Goal: Ask a question

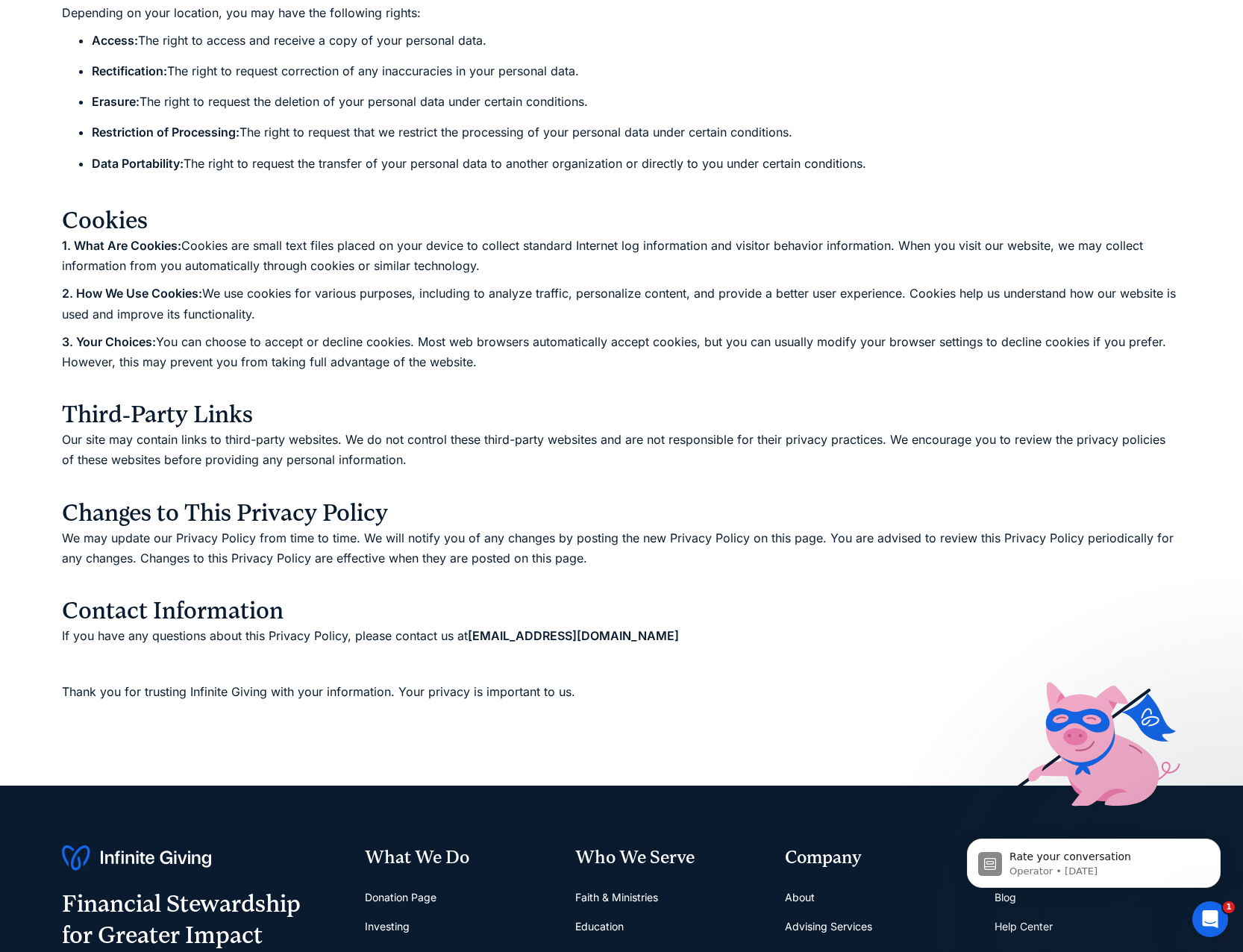
scroll to position [1268, 0]
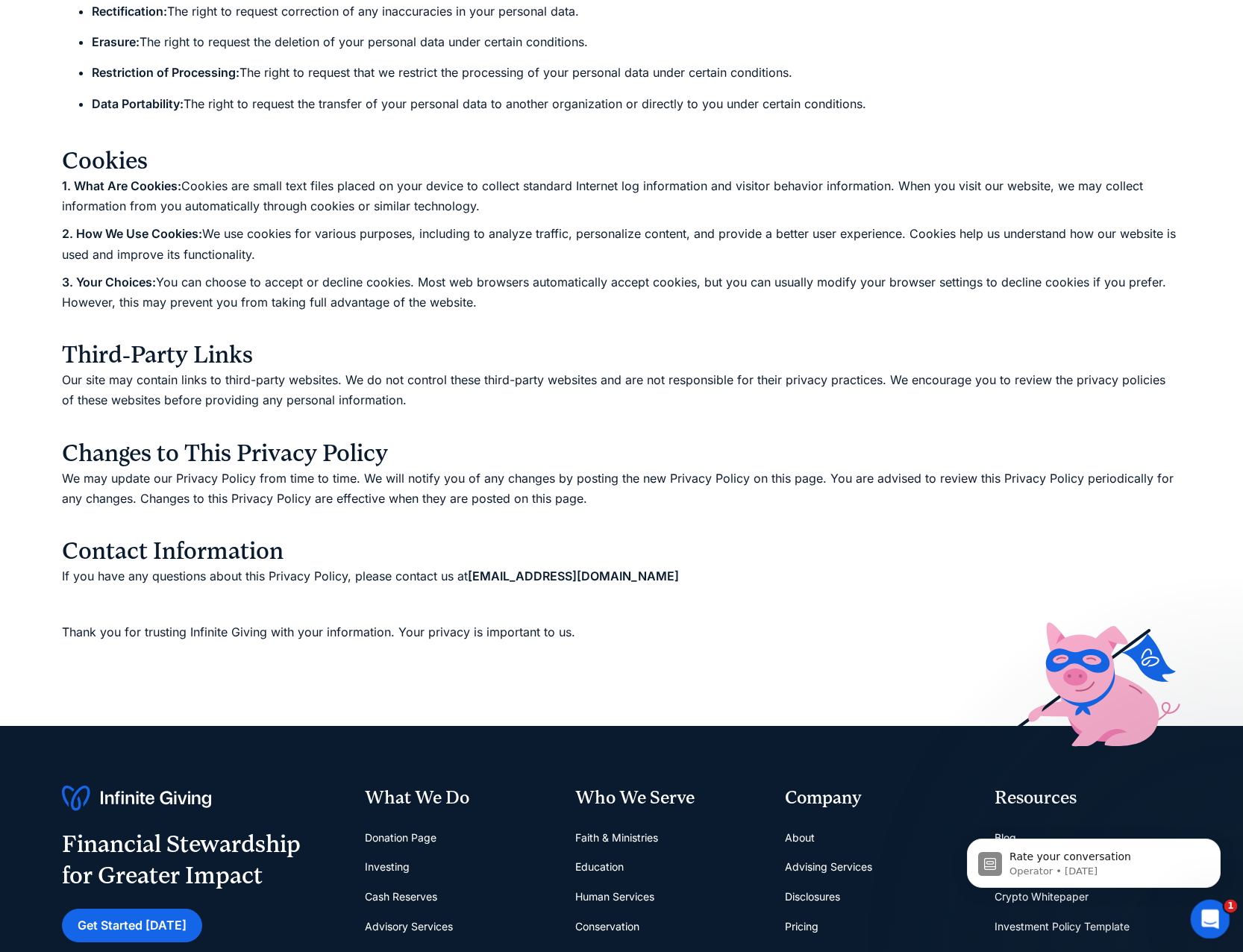
click at [1216, 909] on div "Open Intercom Messenger" at bounding box center [1208, 917] width 49 height 49
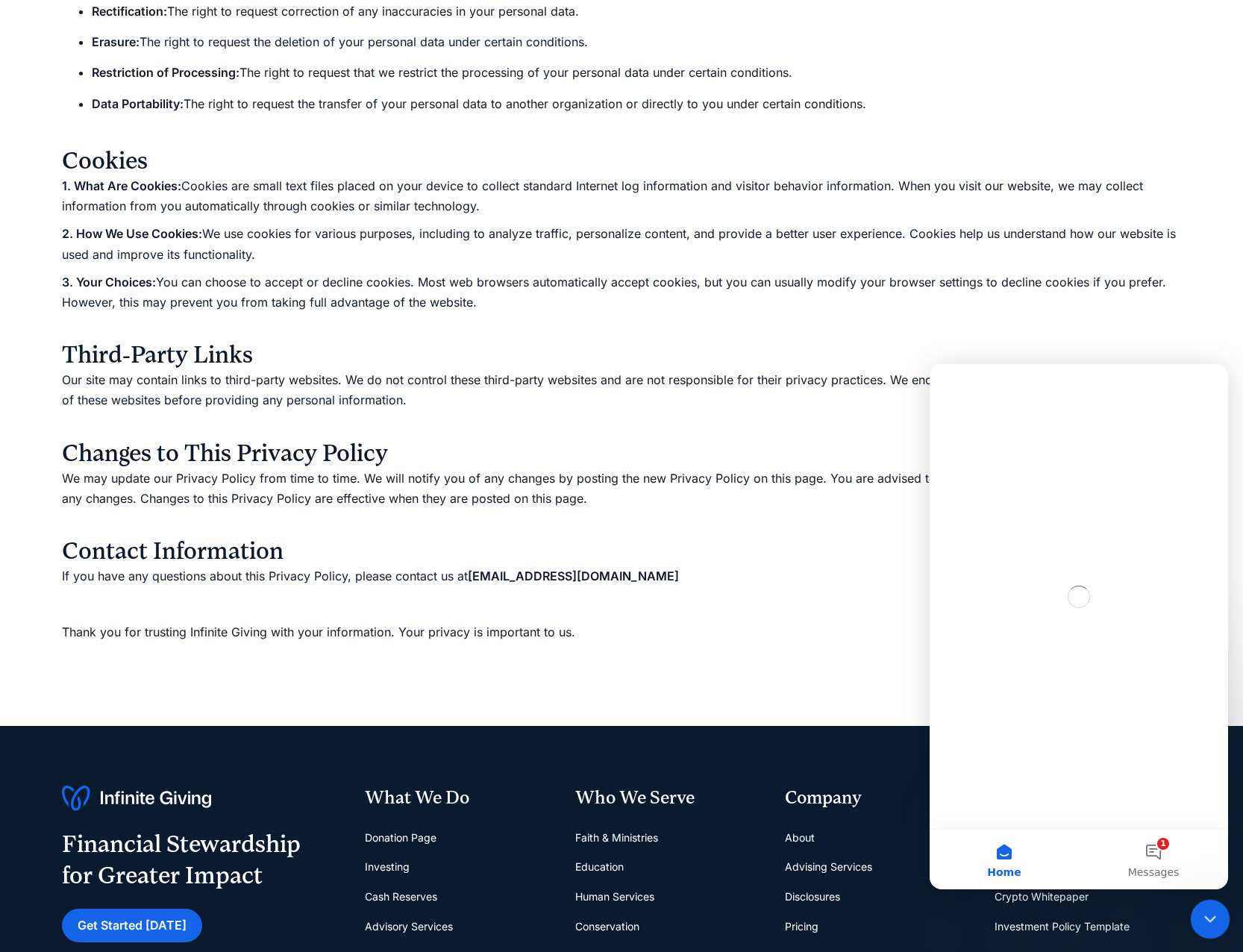
scroll to position [0, 0]
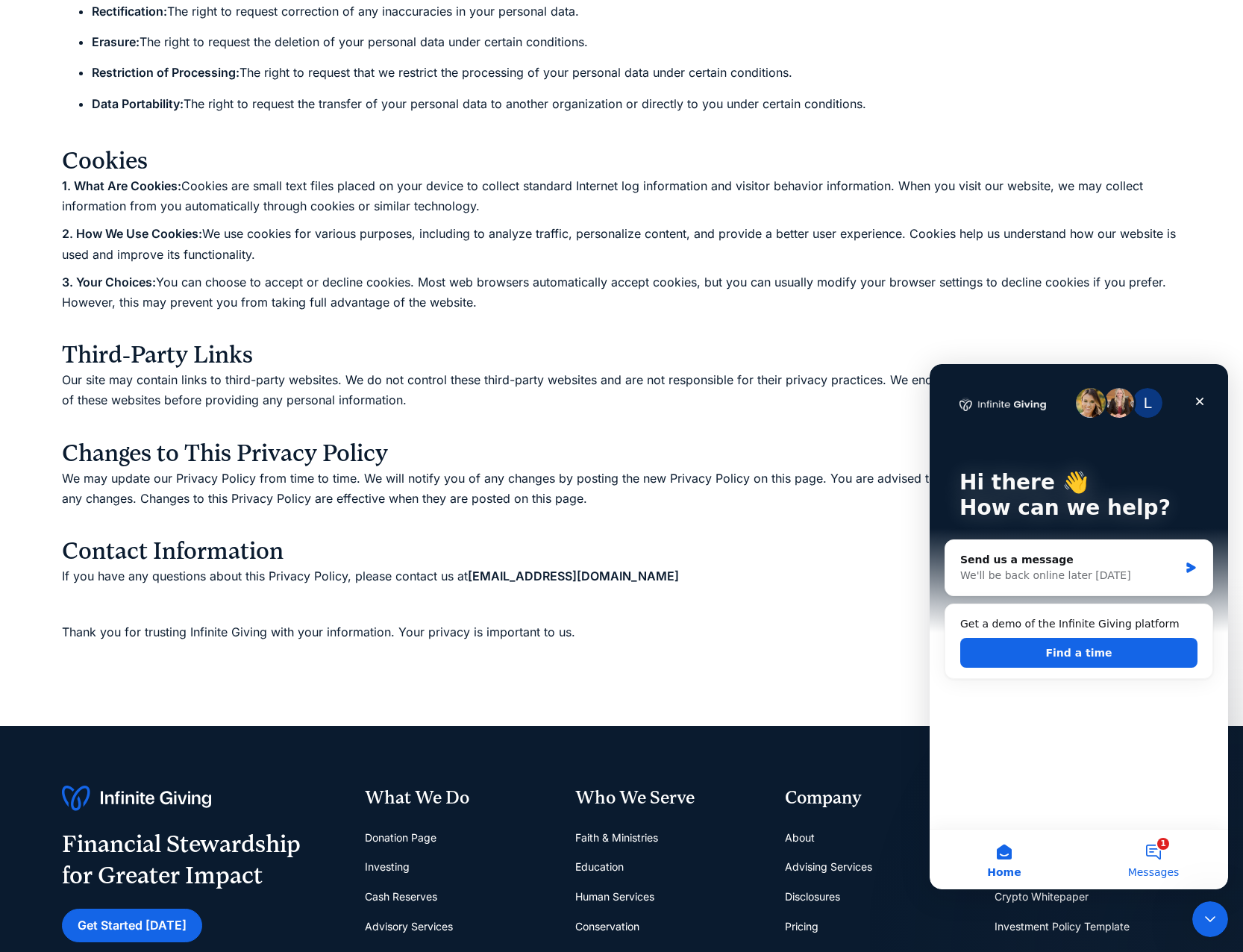
click at [1166, 863] on button "1 Messages" at bounding box center [1153, 859] width 149 height 60
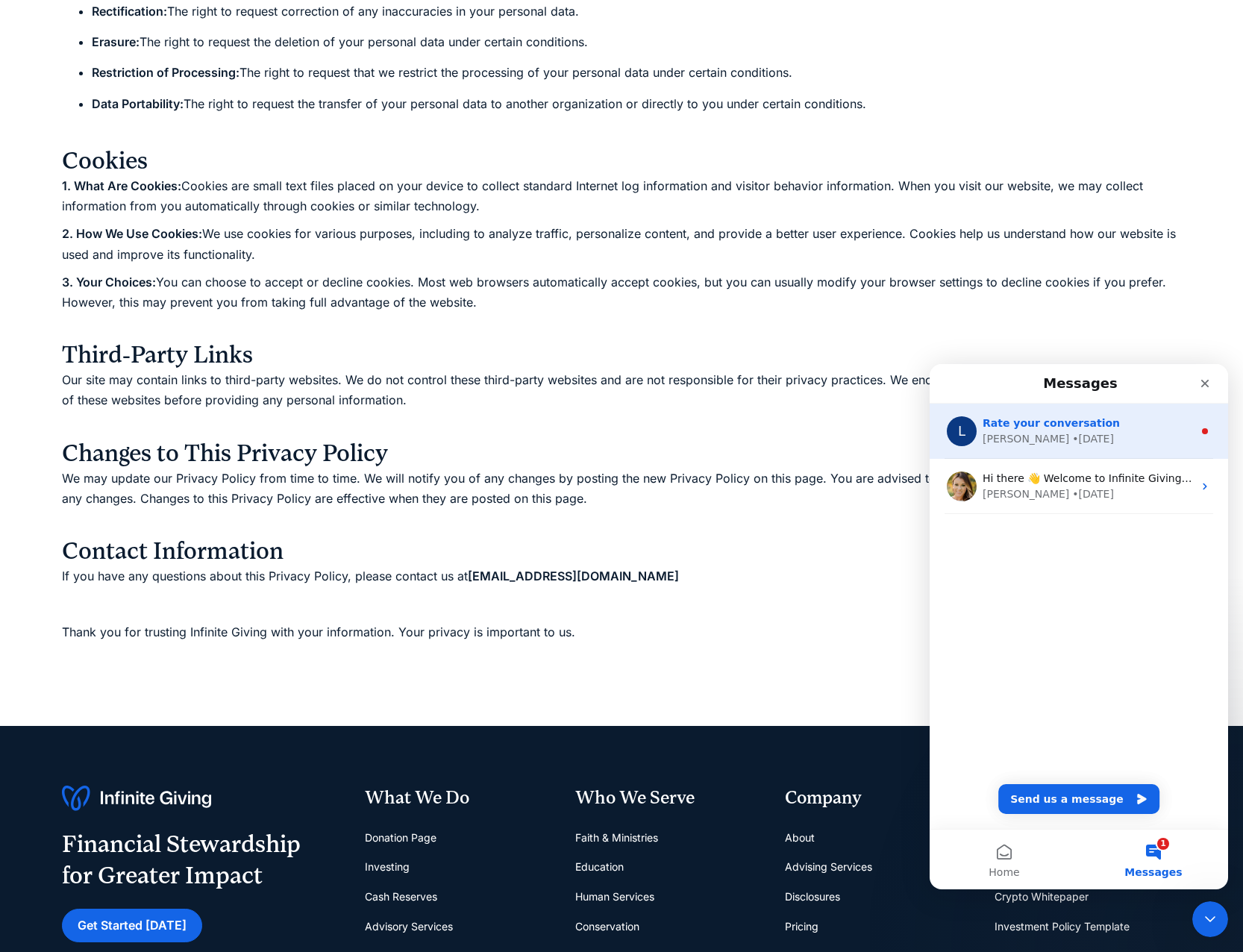
click at [1094, 426] on div "Rate your conversation" at bounding box center [1087, 423] width 210 height 15
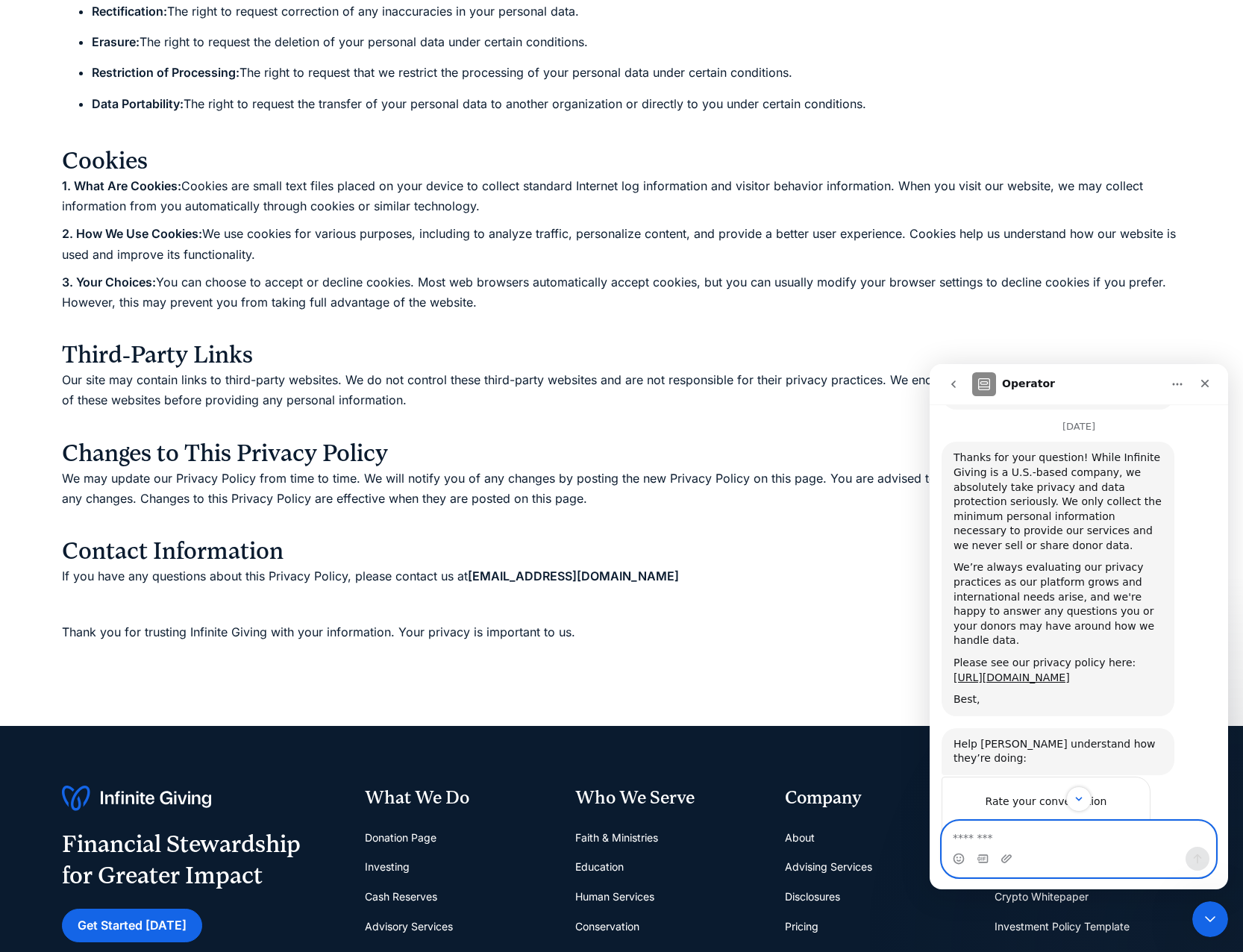
scroll to position [524, 0]
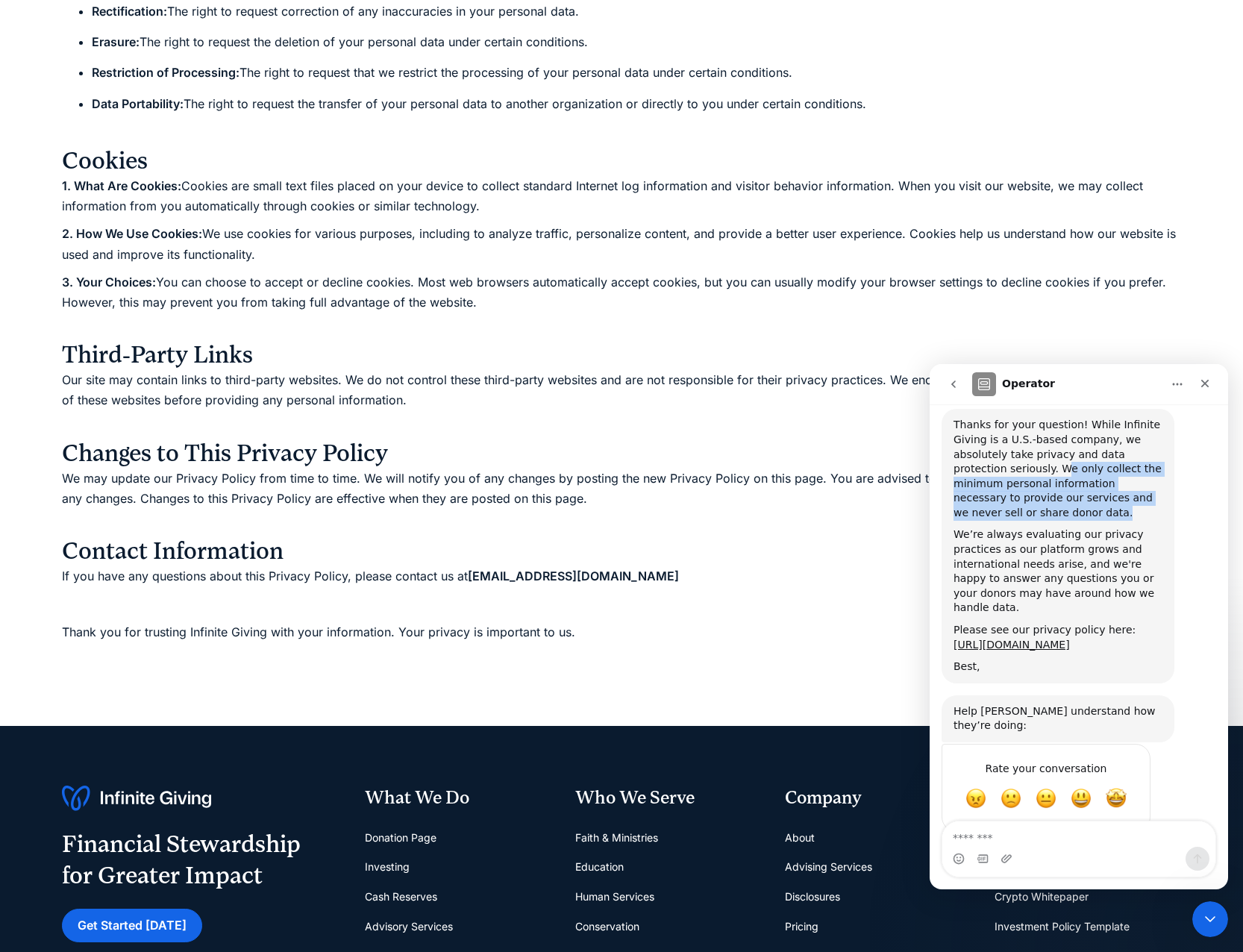
drag, startPoint x: 1003, startPoint y: 453, endPoint x: 1047, endPoint y: 493, distance: 59.5
click at [1047, 493] on div "Thanks for your question! While Infinite Giving is a U.S.-based company, we abs…" at bounding box center [1058, 469] width 209 height 102
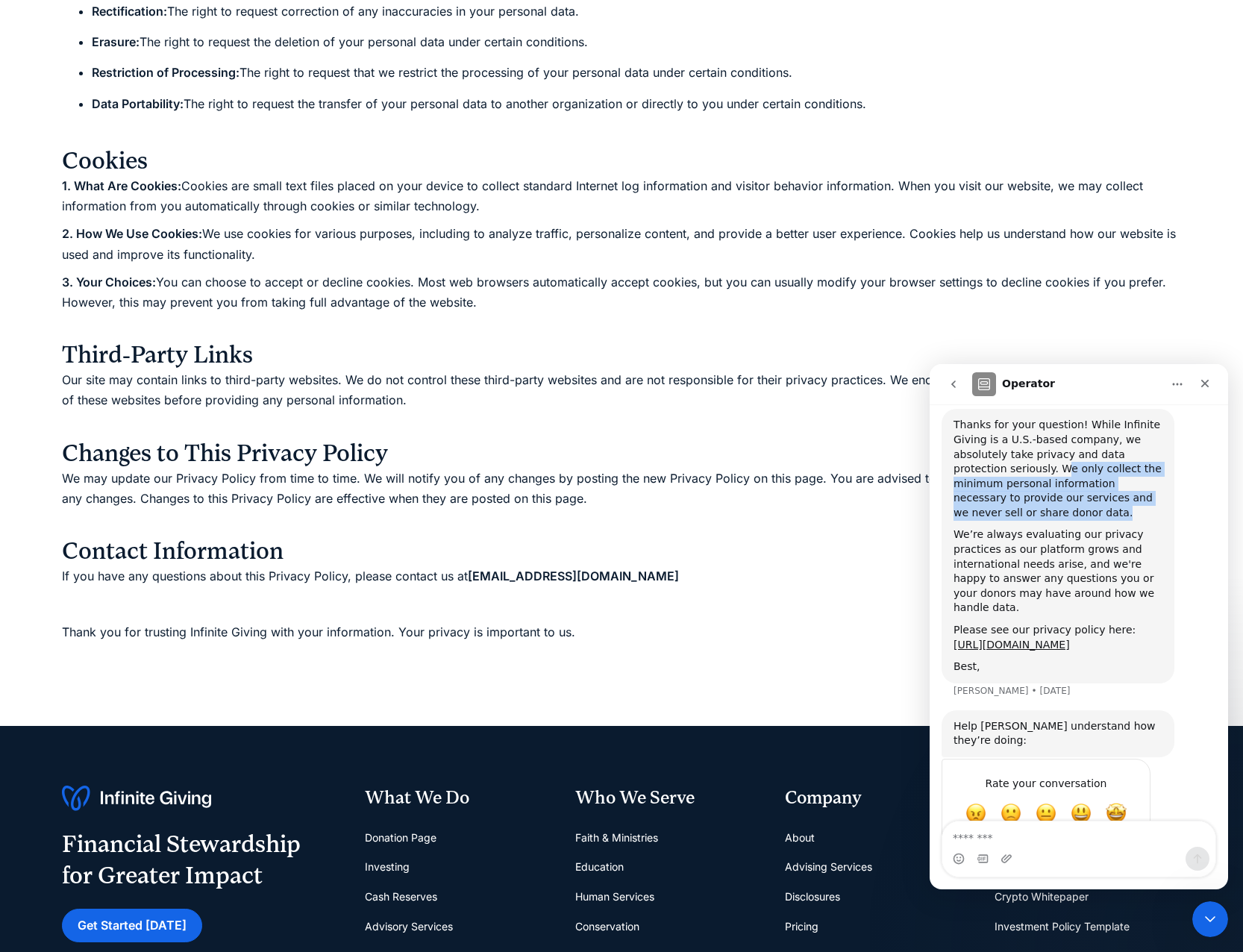
click at [1046, 493] on div "Thanks for your question! While Infinite Giving is a U.S.-based company, we abs…" at bounding box center [1058, 469] width 209 height 102
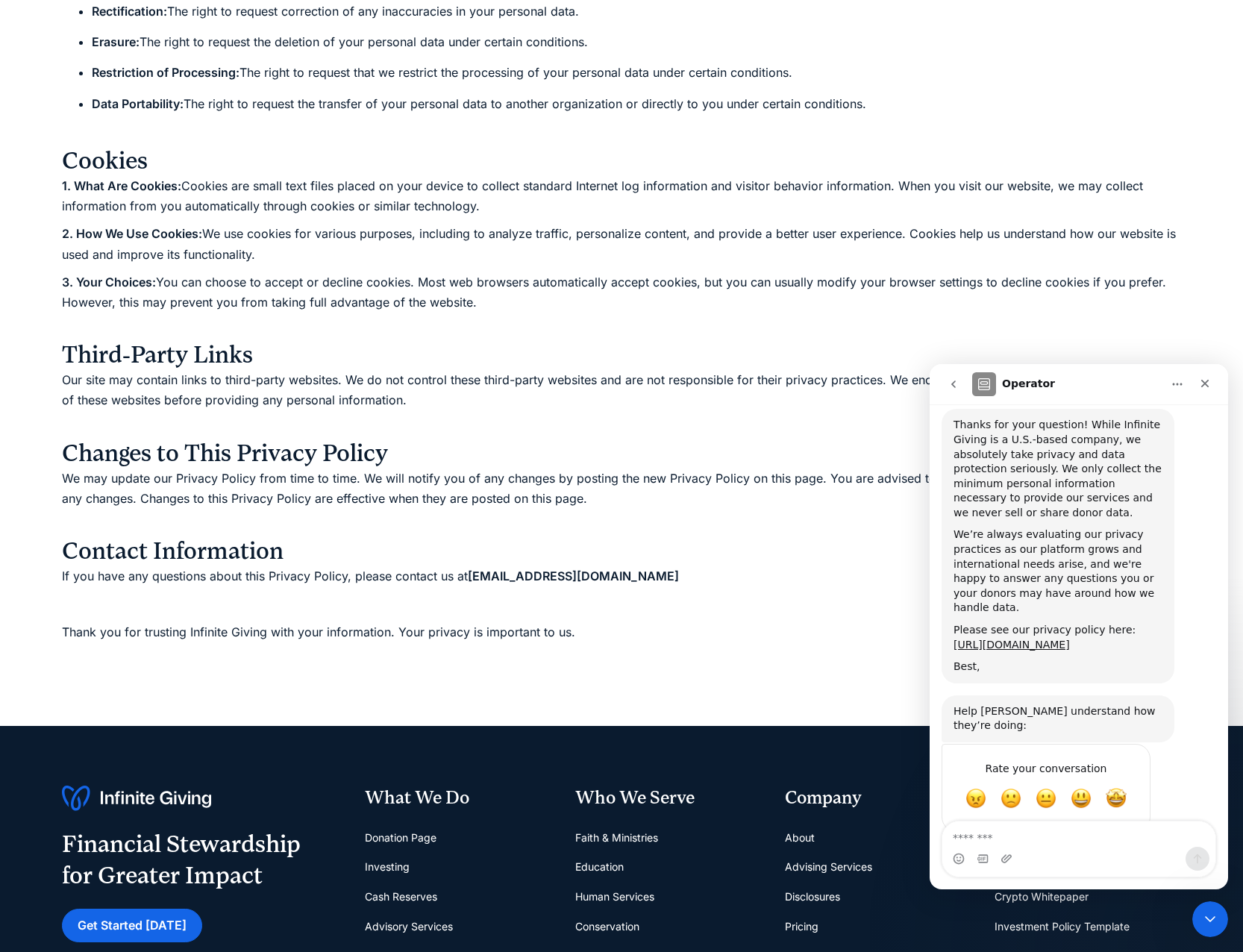
click at [1046, 492] on div "Thanks for your question! While Infinite Giving is a U.S.-based company, we abs…" at bounding box center [1058, 469] width 209 height 102
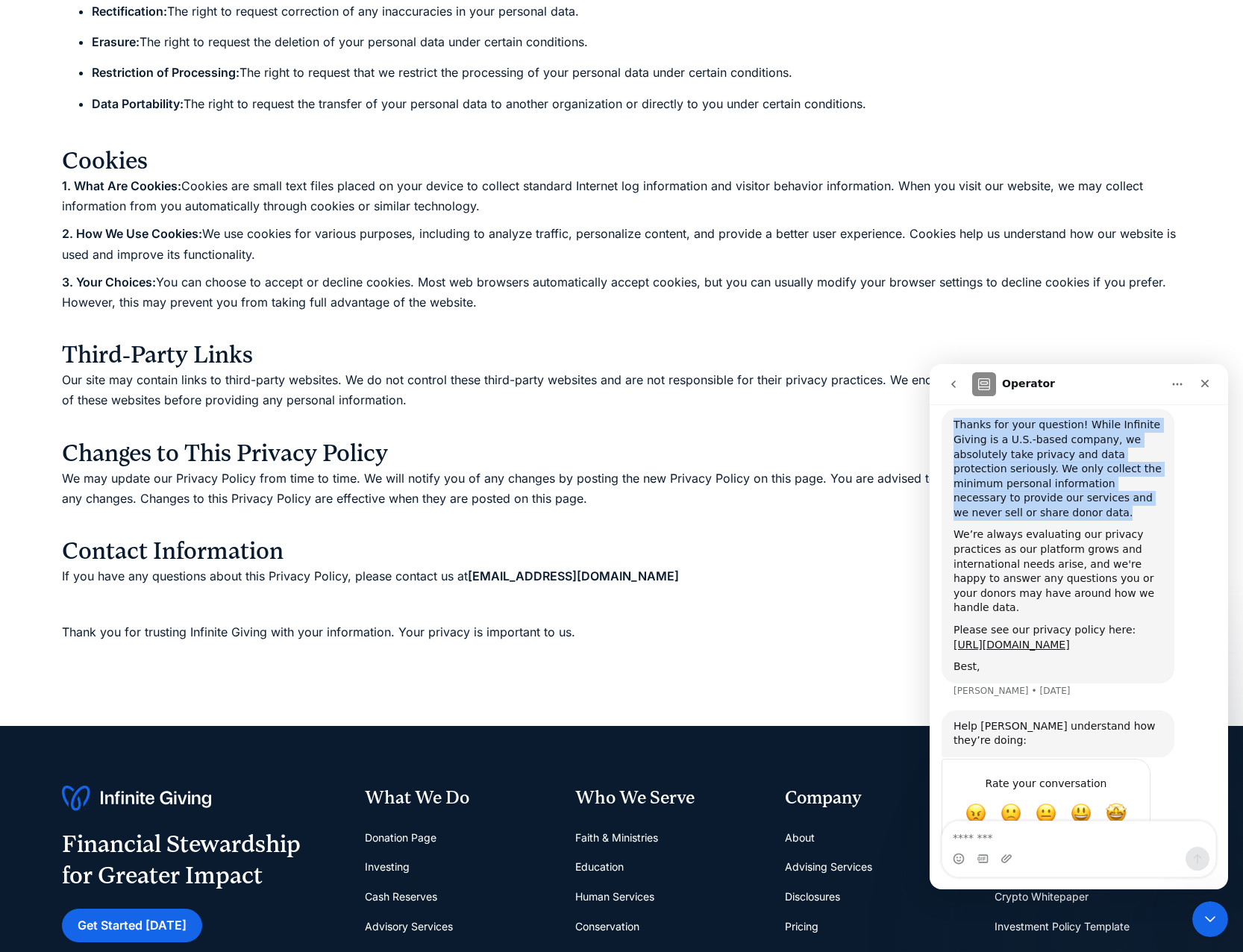
click at [1046, 492] on div "Thanks for your question! While Infinite Giving is a U.S.-based company, we abs…" at bounding box center [1058, 469] width 209 height 102
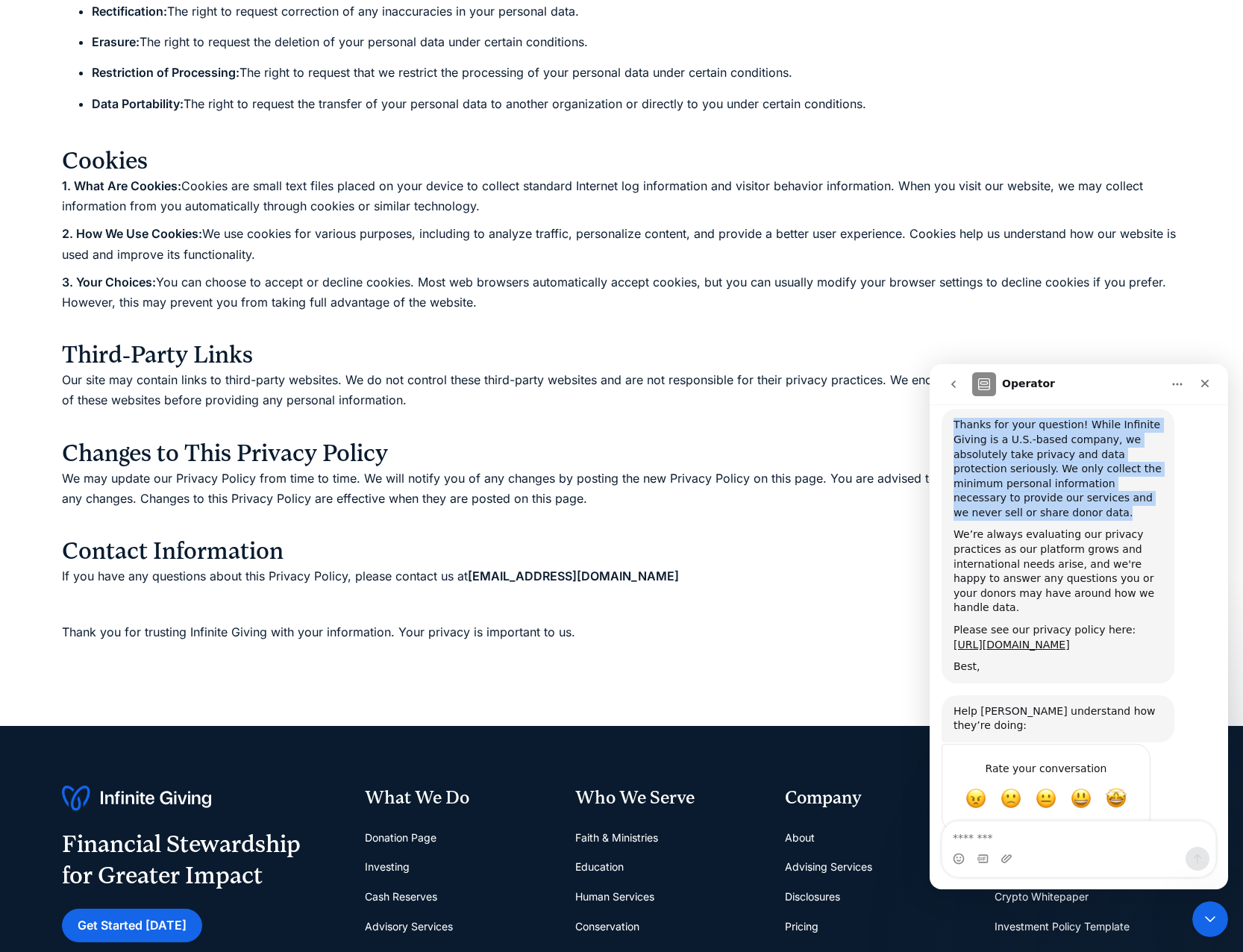
click at [1046, 492] on div "Thanks for your question! While Infinite Giving is a U.S.-based company, we abs…" at bounding box center [1058, 469] width 209 height 102
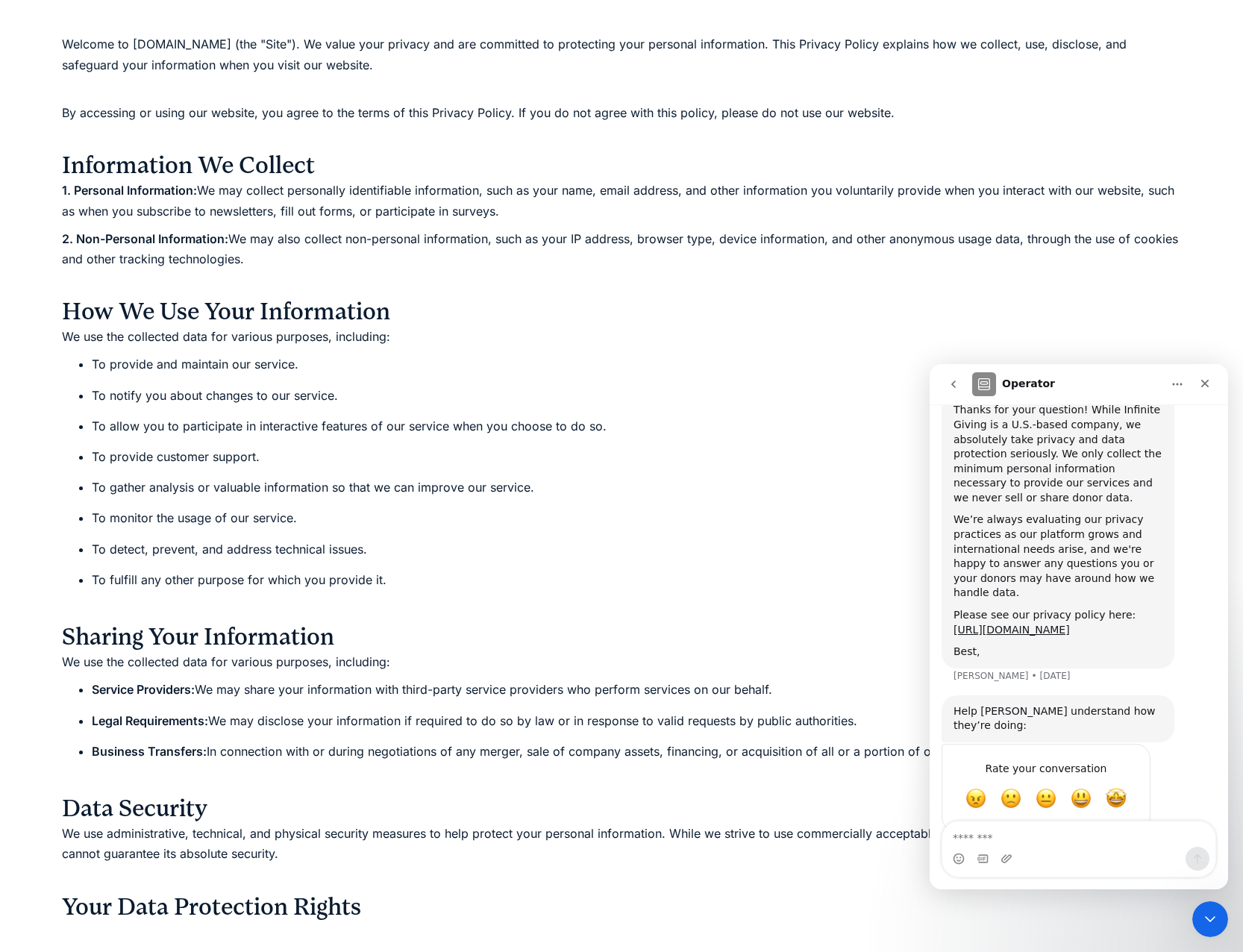
scroll to position [0, 0]
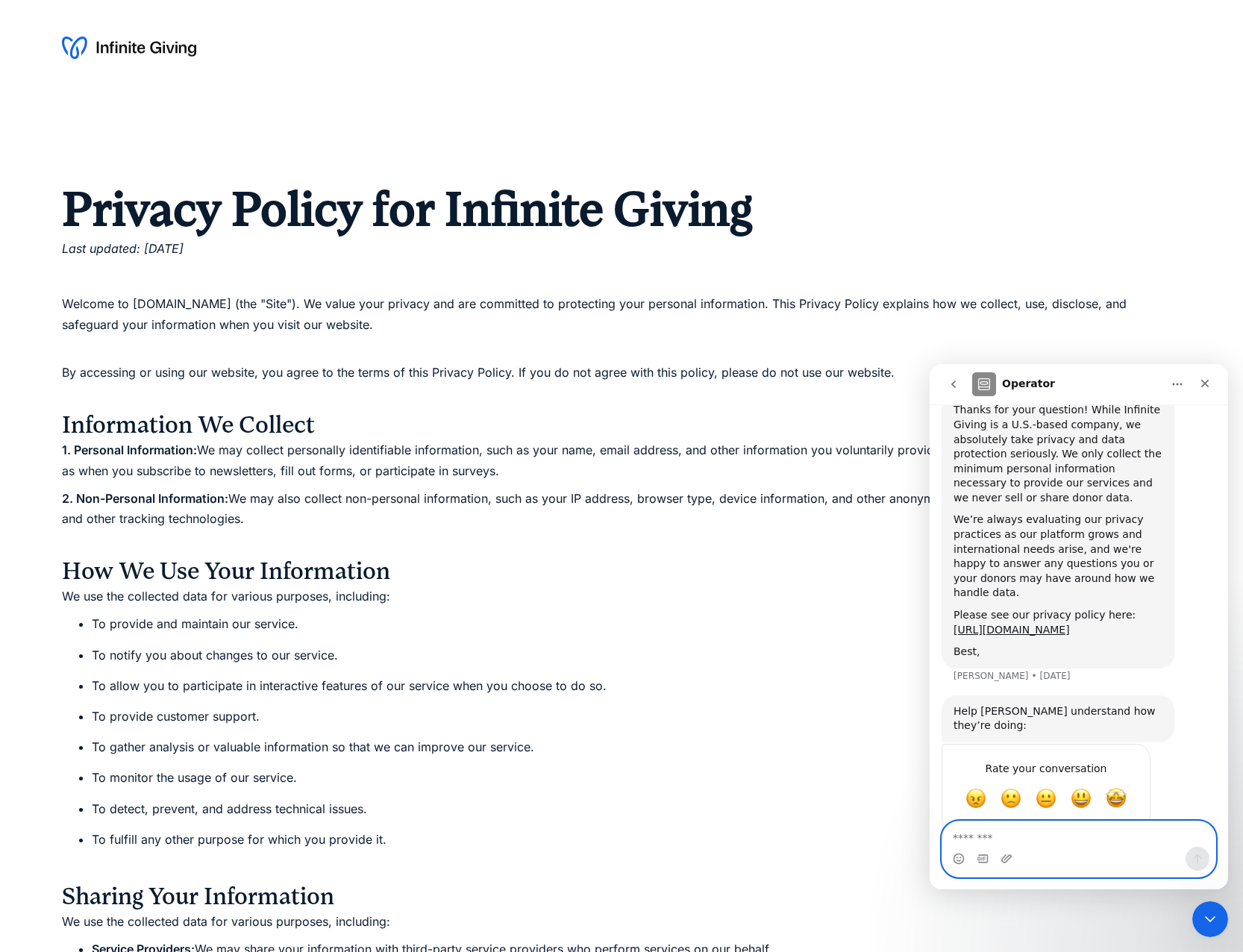
click at [1067, 841] on textarea "Message…" at bounding box center [1078, 834] width 273 height 26
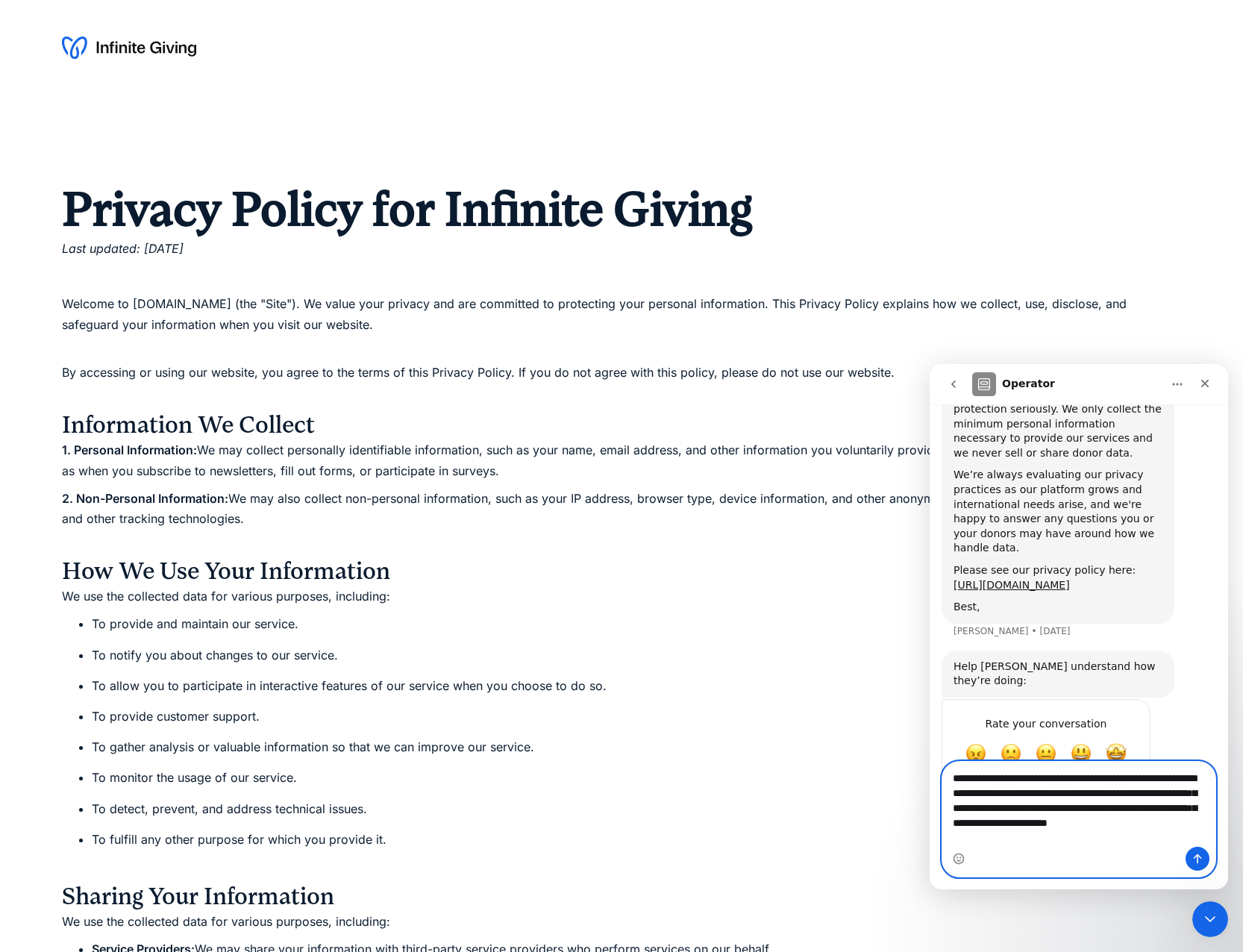
scroll to position [598, 0]
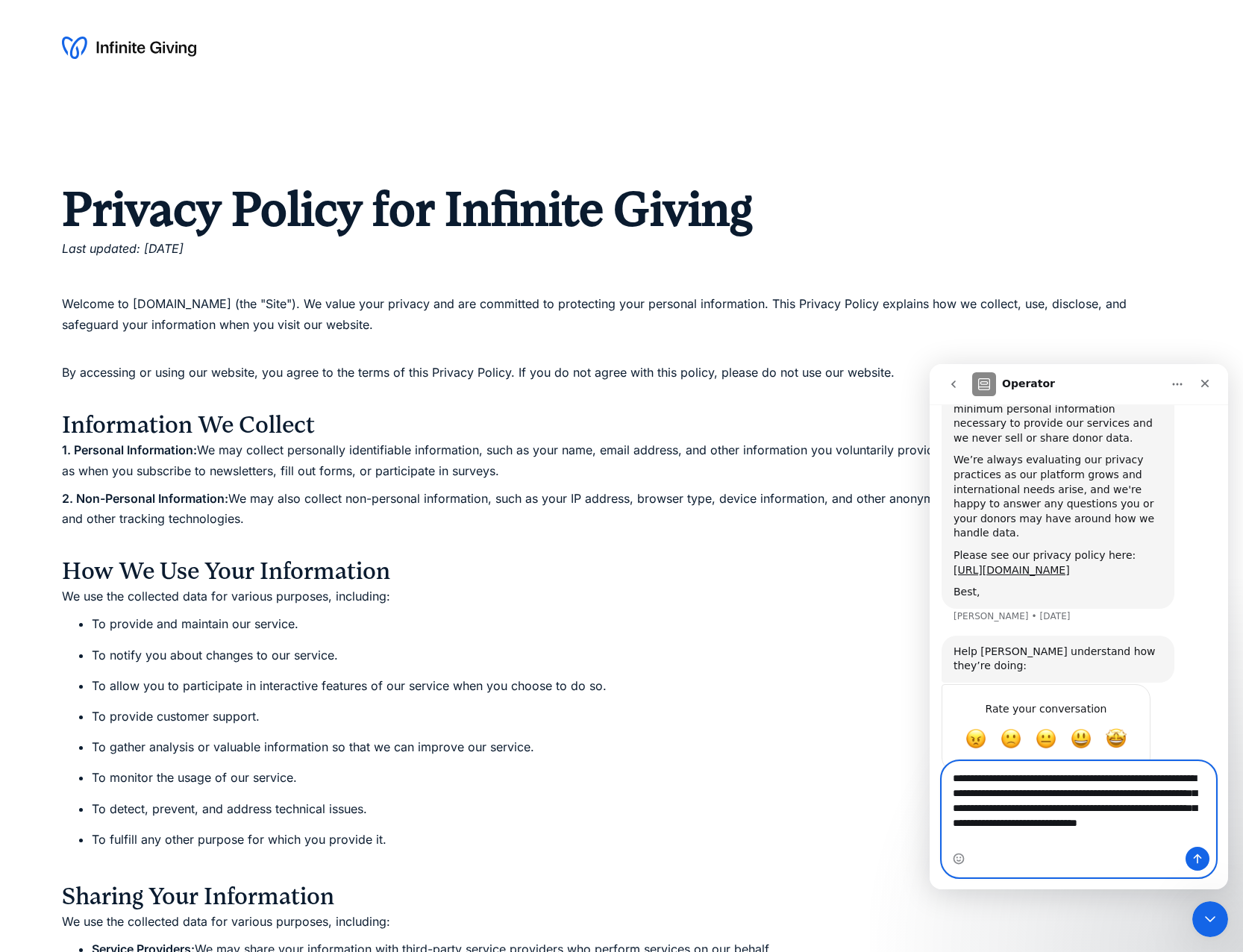
type textarea "**********"
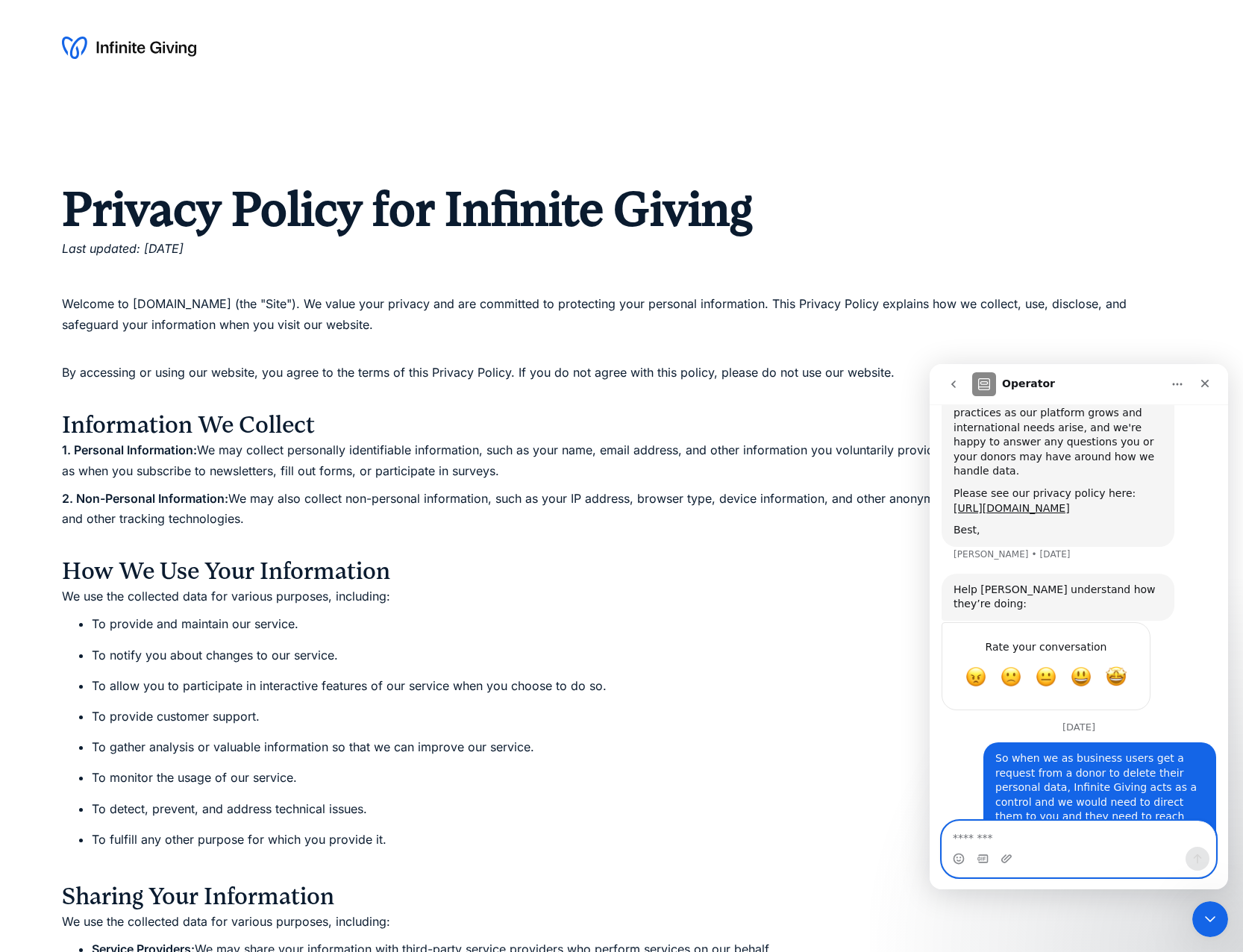
scroll to position [676, 0]
